Goal: Transaction & Acquisition: Obtain resource

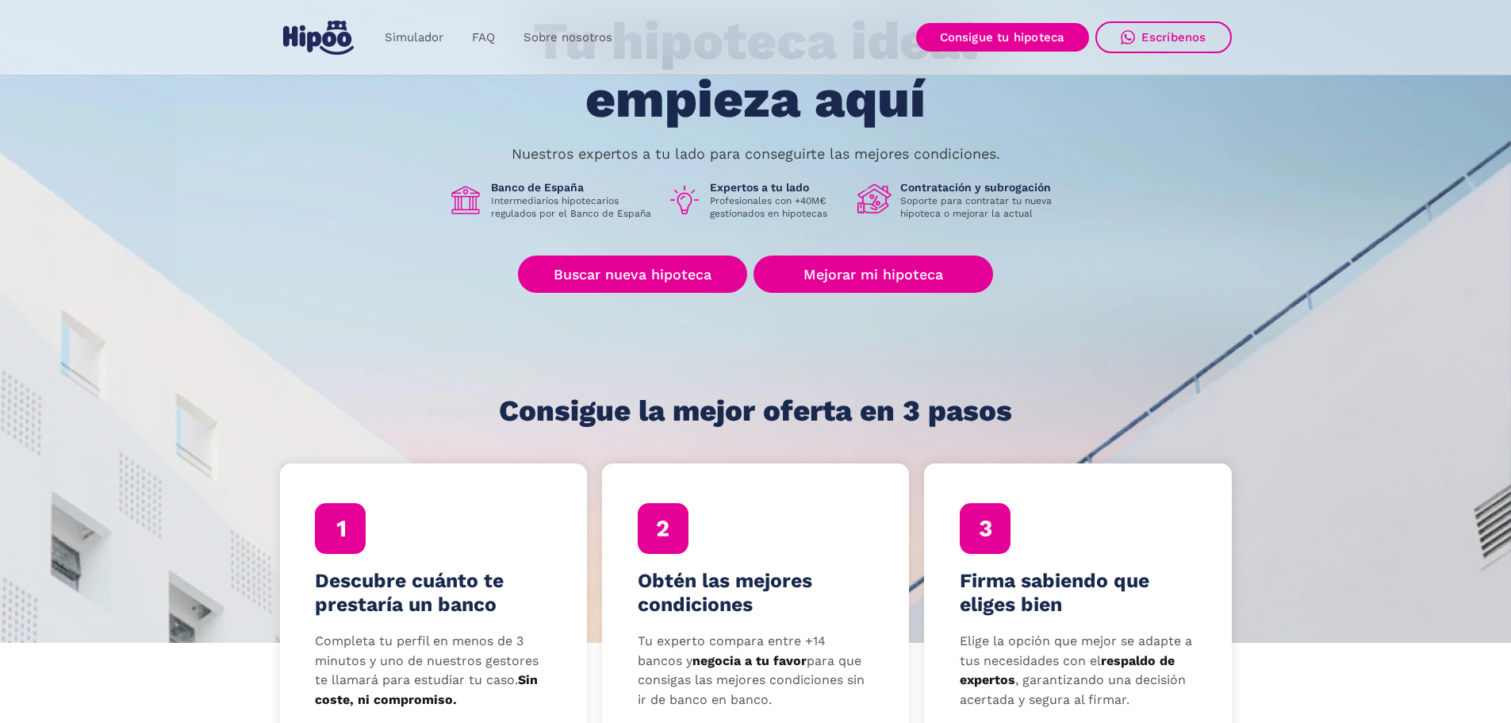
scroll to position [159, 0]
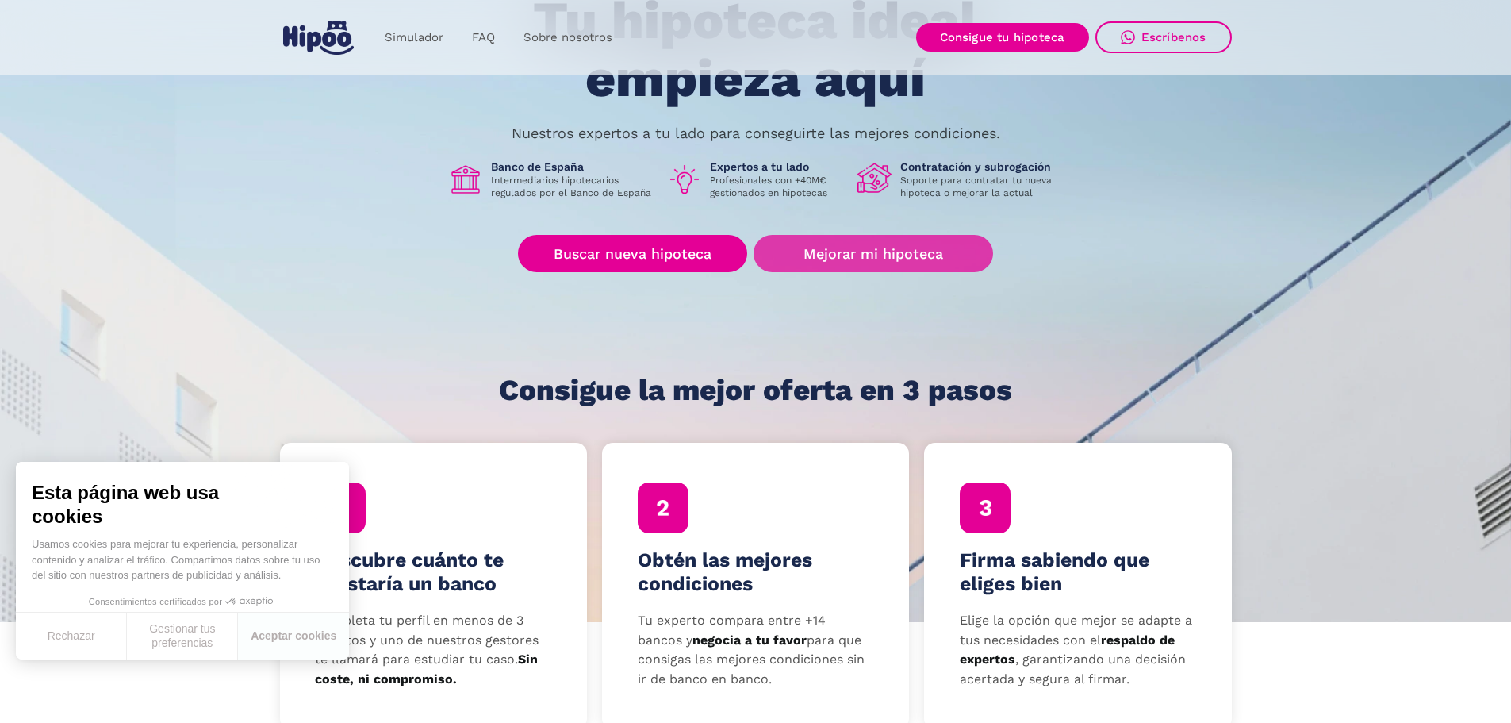
click at [896, 253] on link "Mejorar mi hipoteca" at bounding box center [873, 253] width 239 height 37
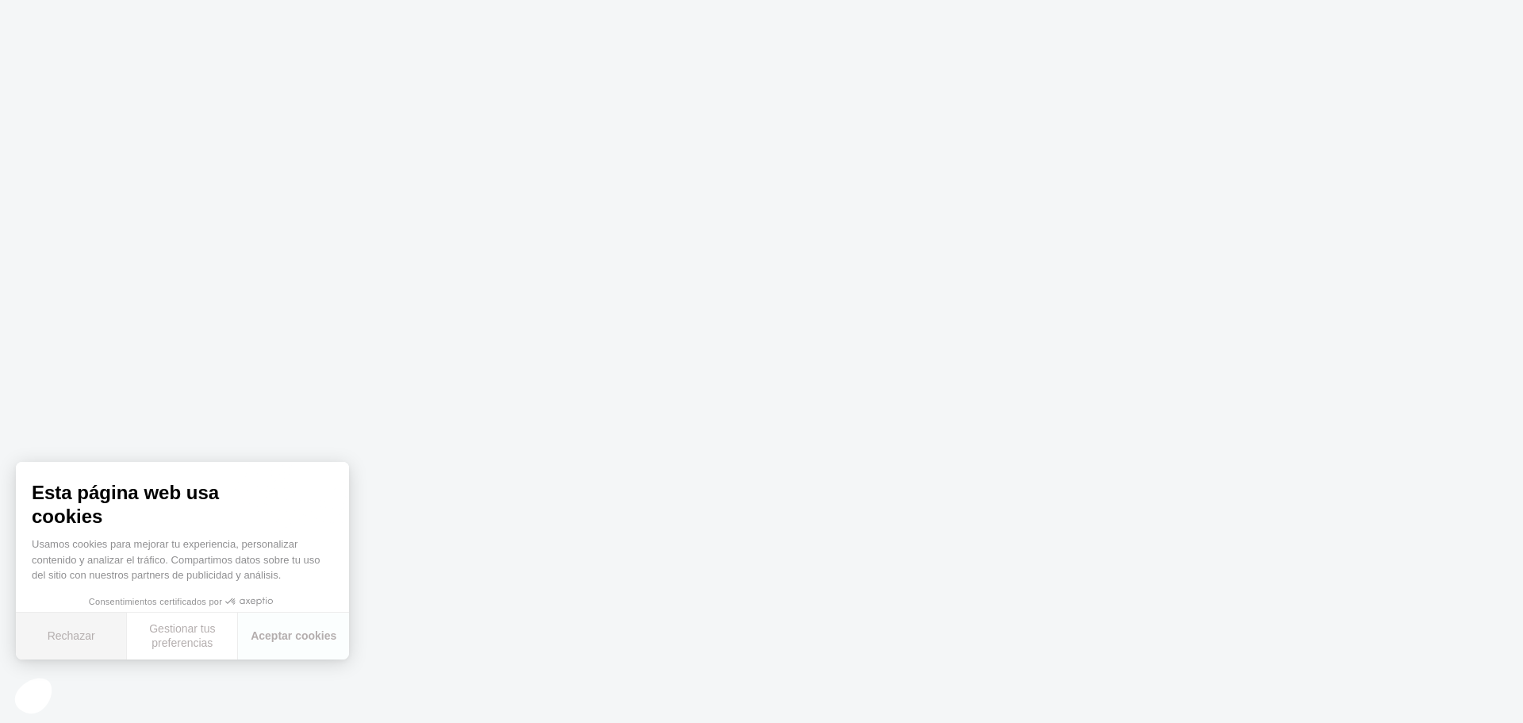
click at [73, 637] on button "Rechazar" at bounding box center [71, 635] width 111 height 47
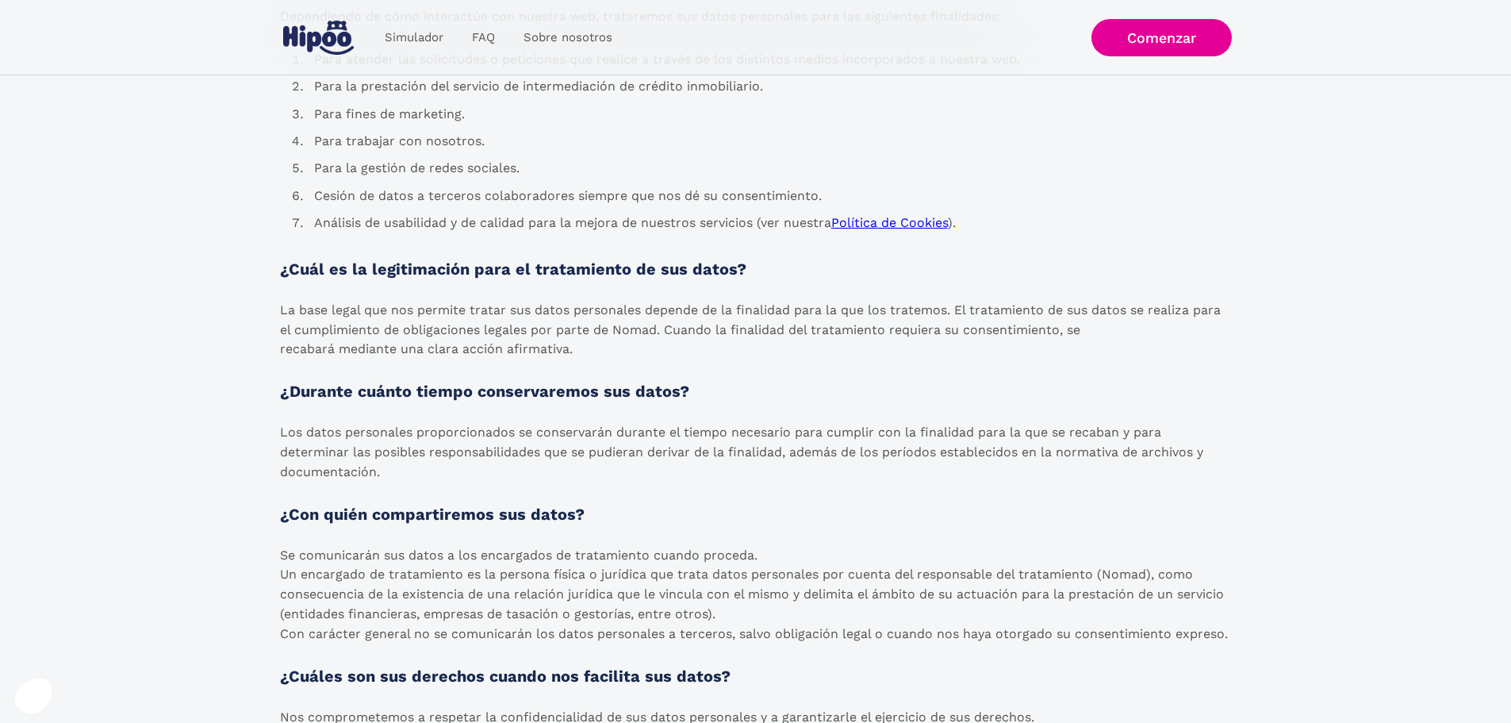
scroll to position [754, 0]
